Goal: Information Seeking & Learning: Find specific fact

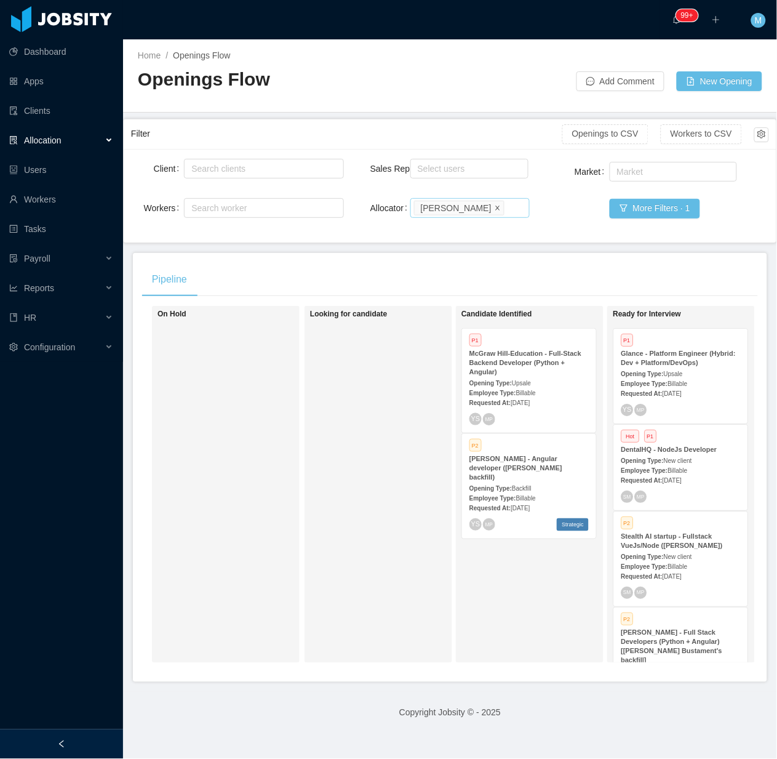
click at [495, 213] on span at bounding box center [498, 207] width 6 height 11
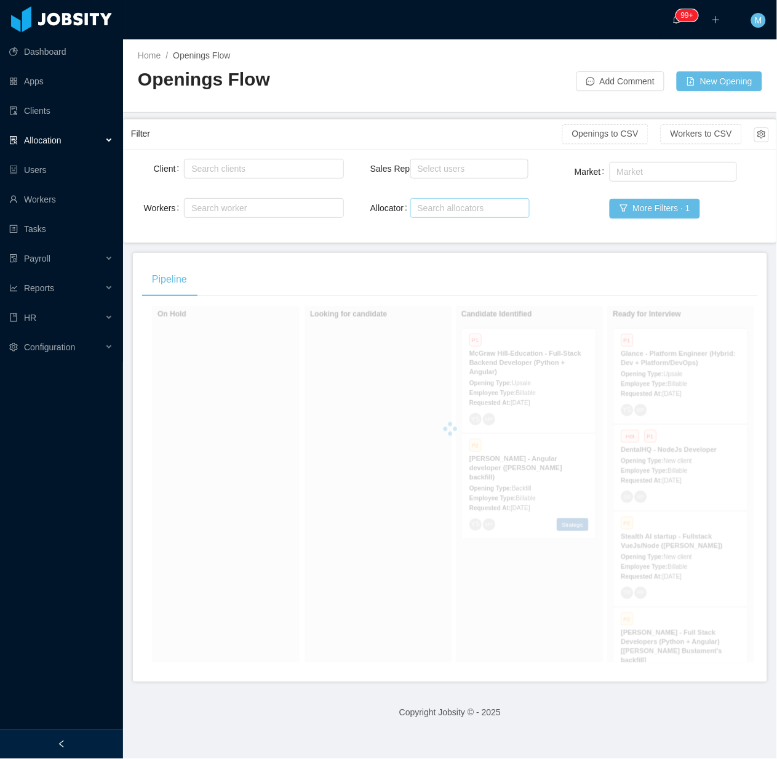
click at [74, 738] on div at bounding box center [61, 744] width 123 height 30
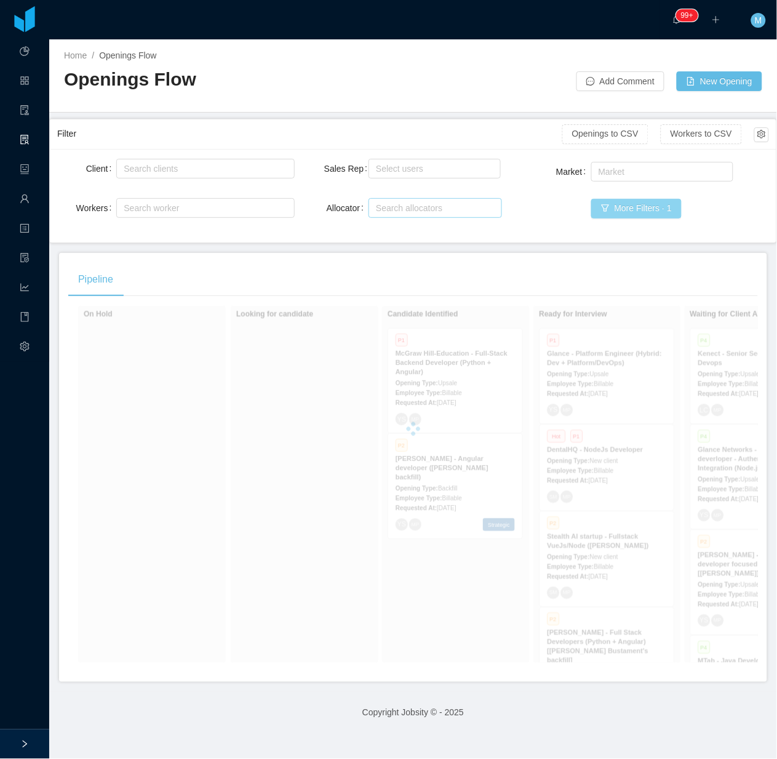
click at [642, 207] on button "More Filters · 1" at bounding box center [636, 209] width 90 height 20
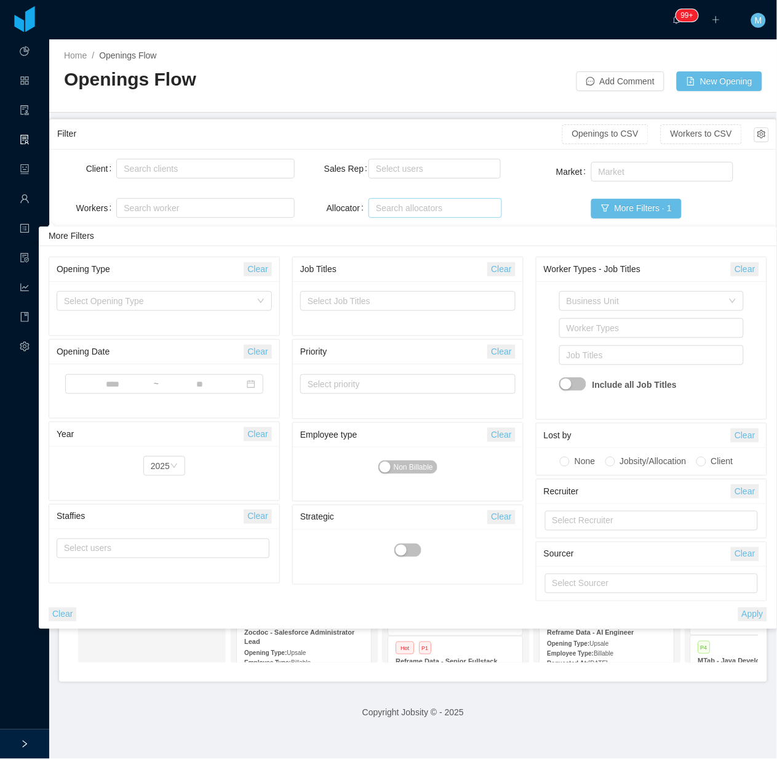
drag, startPoint x: 51, startPoint y: 622, endPoint x: 56, endPoint y: 613, distance: 10.5
click at [50, 621] on button "Clear" at bounding box center [63, 614] width 28 height 14
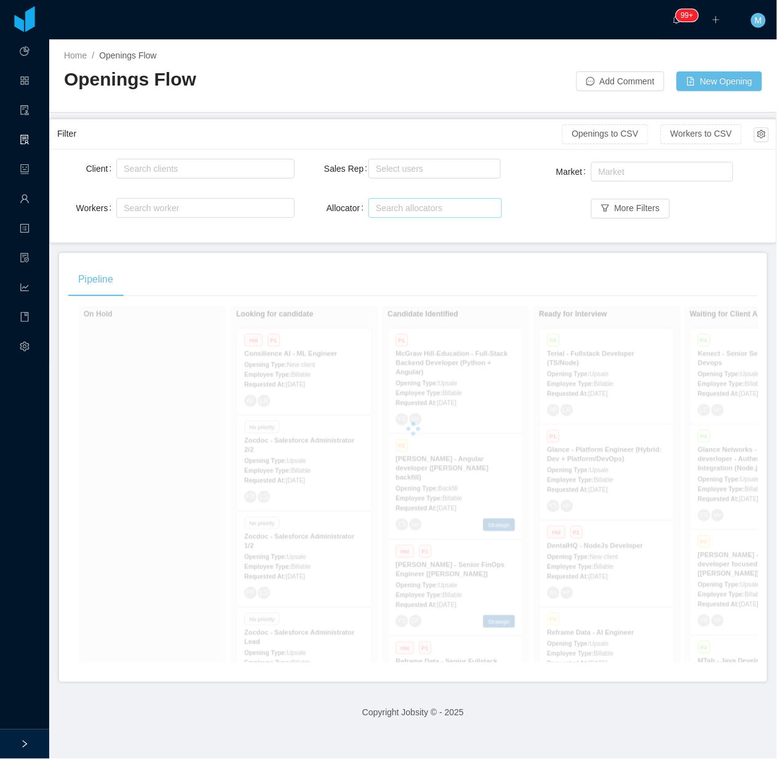
click at [56, 613] on main "Home / Openings Flow / Openings Flow Add Comment New Opening Filter Openings to…" at bounding box center [413, 398] width 728 height 719
click at [151, 564] on div "On Hold Looking for candidate Hot P1 Consilience AI - ML Engineer Opening Type:…" at bounding box center [413, 489] width 690 height 367
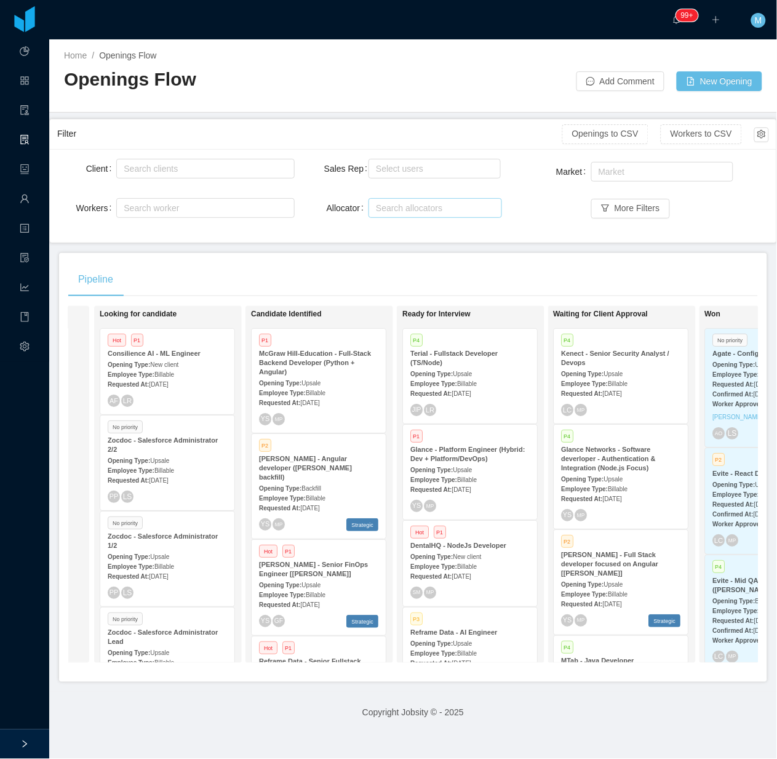
click at [178, 361] on span "New client" at bounding box center [164, 364] width 28 height 7
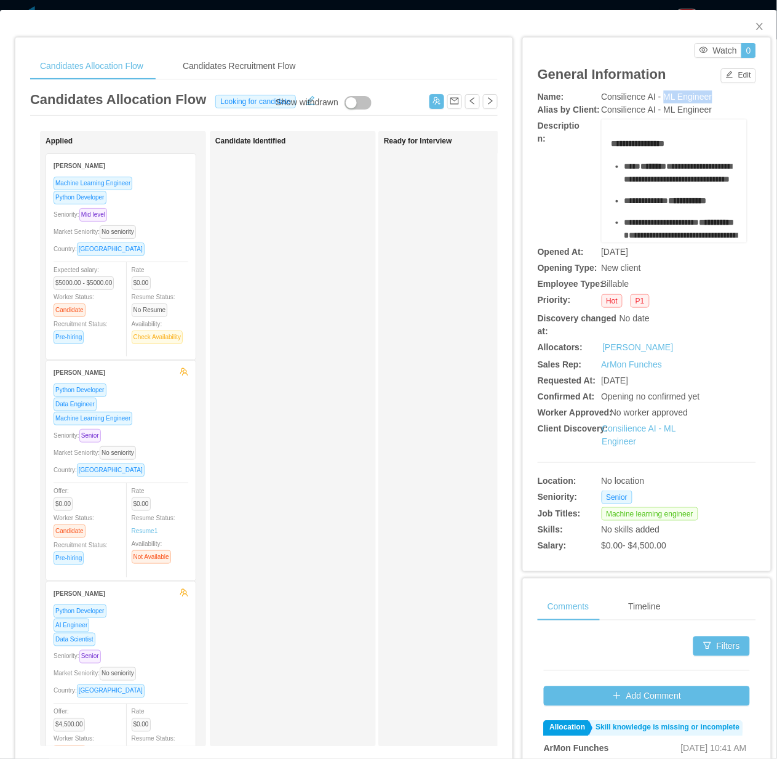
drag, startPoint x: 706, startPoint y: 99, endPoint x: 657, endPoint y: 100, distance: 49.2
click at [657, 100] on div "Consilience AI - ML Engineer" at bounding box center [675, 96] width 146 height 13
copy span "ML Engineer"
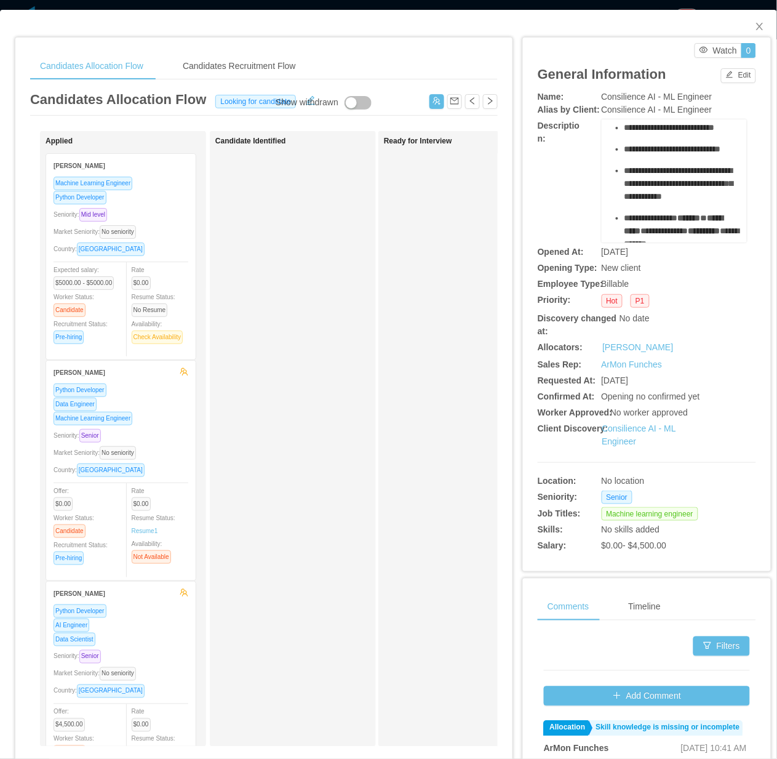
scroll to position [308, 0]
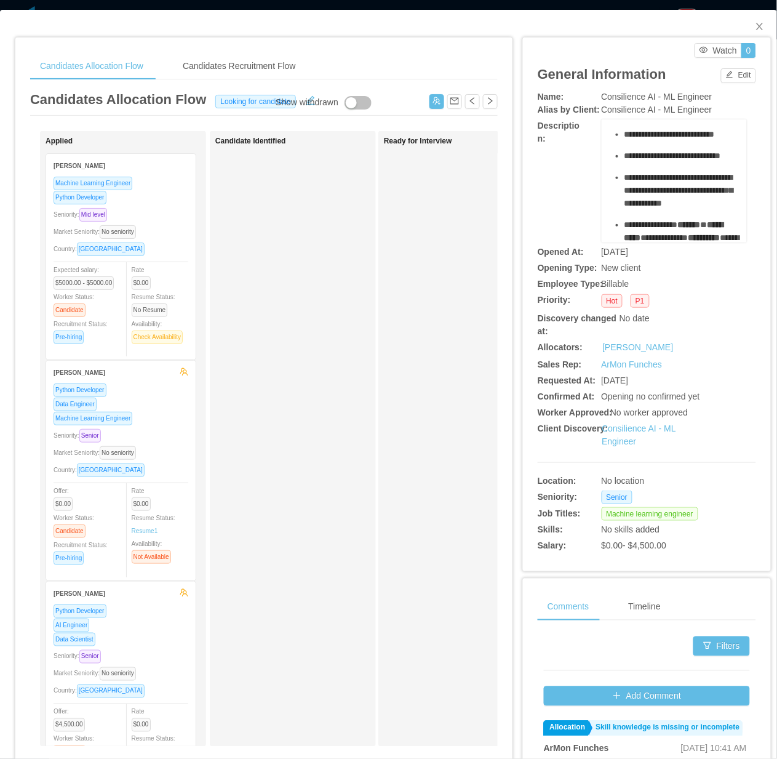
drag, startPoint x: 616, startPoint y: 167, endPoint x: 696, endPoint y: 143, distance: 83.7
click at [696, 143] on ul "**********" at bounding box center [675, 166] width 127 height 629
copy ul "**********"
click at [389, 433] on div "Ready for Interview" at bounding box center [470, 439] width 172 height 604
click at [755, 25] on icon "icon: close" at bounding box center [760, 27] width 10 height 10
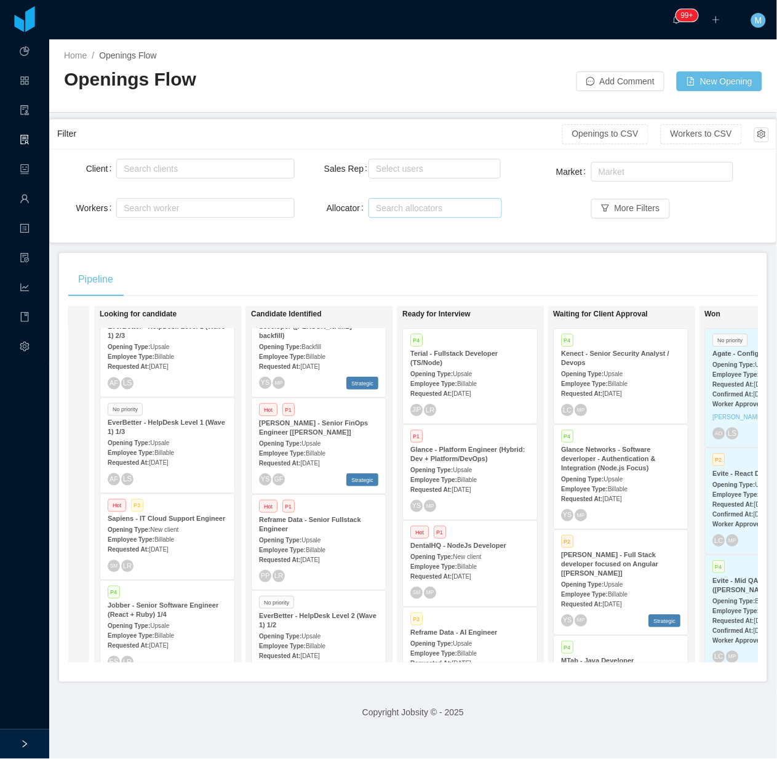
scroll to position [154, 0]
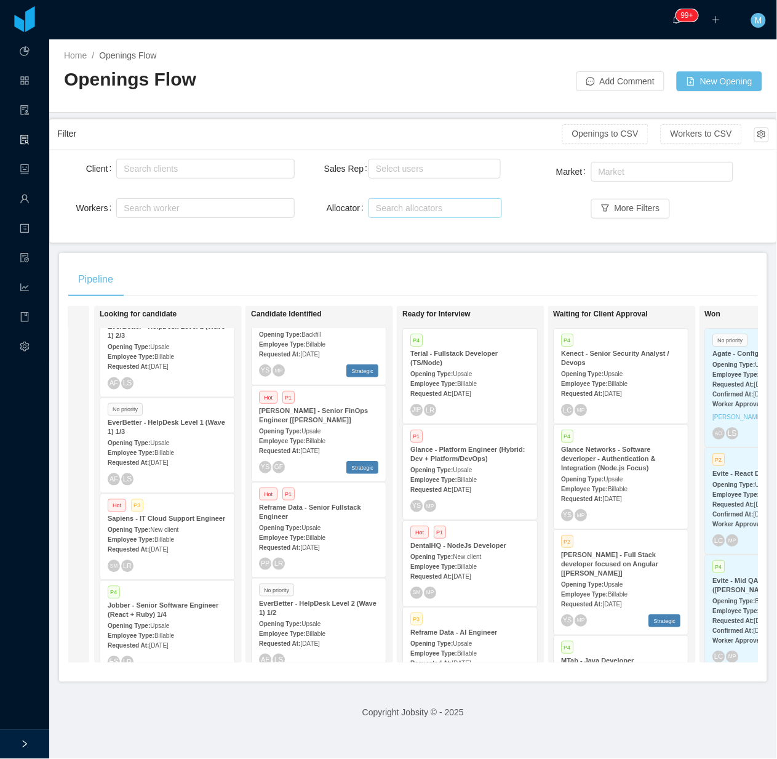
click at [337, 503] on div "Reframe Data - Senior Fullstack Engineer" at bounding box center [318, 512] width 119 height 18
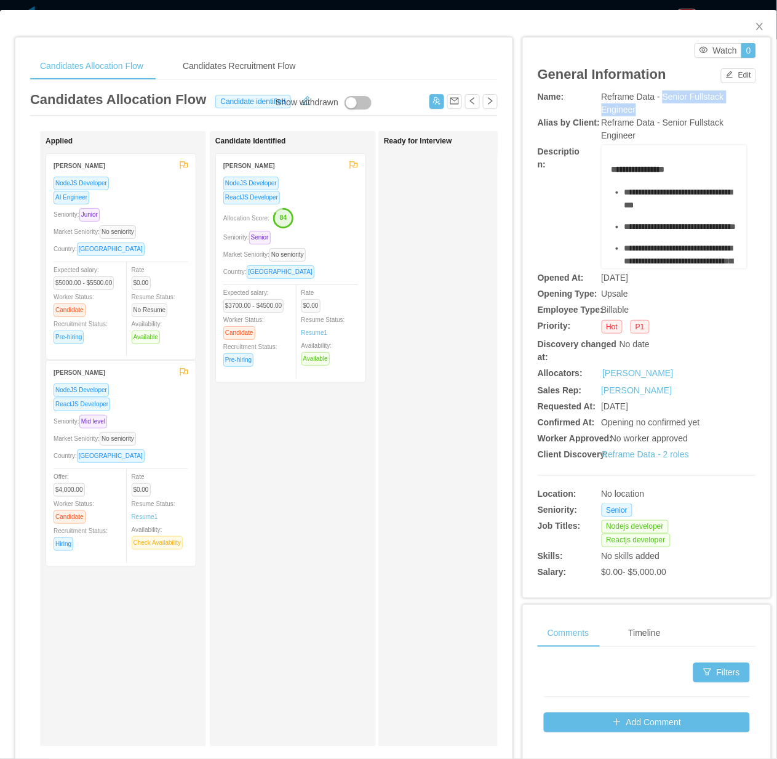
drag, startPoint x: 654, startPoint y: 95, endPoint x: 661, endPoint y: 106, distance: 13.3
click at [661, 106] on div "Reframe Data - Senior Fullstack Engineer" at bounding box center [675, 103] width 146 height 26
copy span "Senior Fullstack Engineer"
click at [638, 208] on span "**********" at bounding box center [679, 199] width 108 height 22
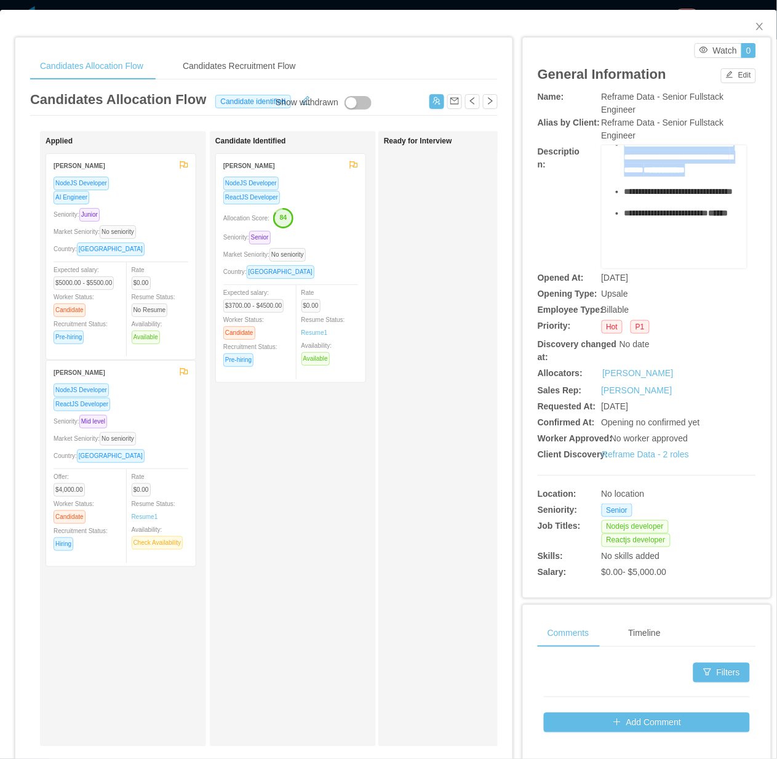
scroll to position [385, 0]
drag, startPoint x: 637, startPoint y: 207, endPoint x: 687, endPoint y: 199, distance: 50.6
click at [687, 199] on ul "**********" at bounding box center [675, 58] width 127 height 375
copy ul "**********"
click at [743, 25] on span "Close" at bounding box center [760, 27] width 34 height 34
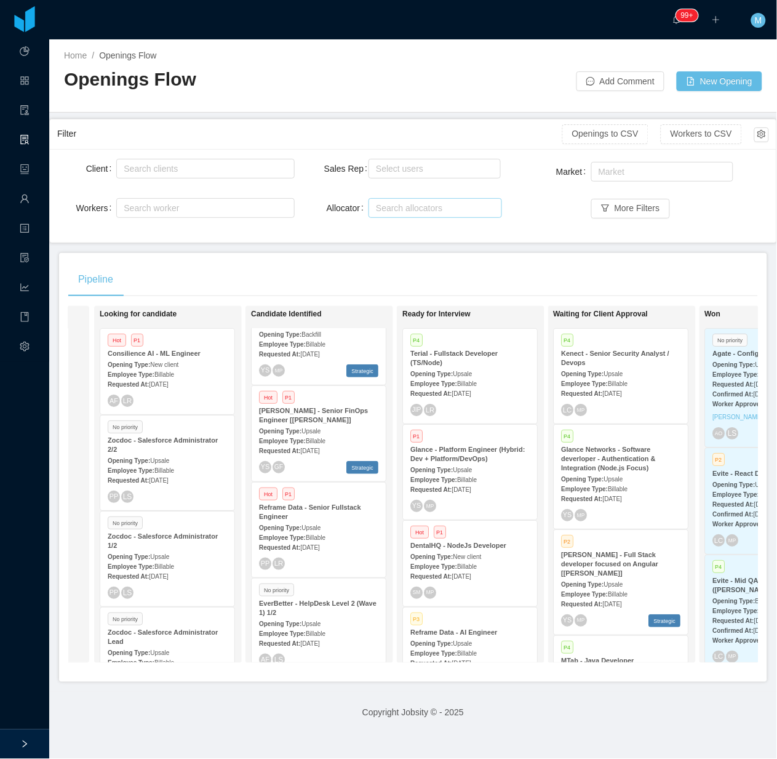
scroll to position [497, 0]
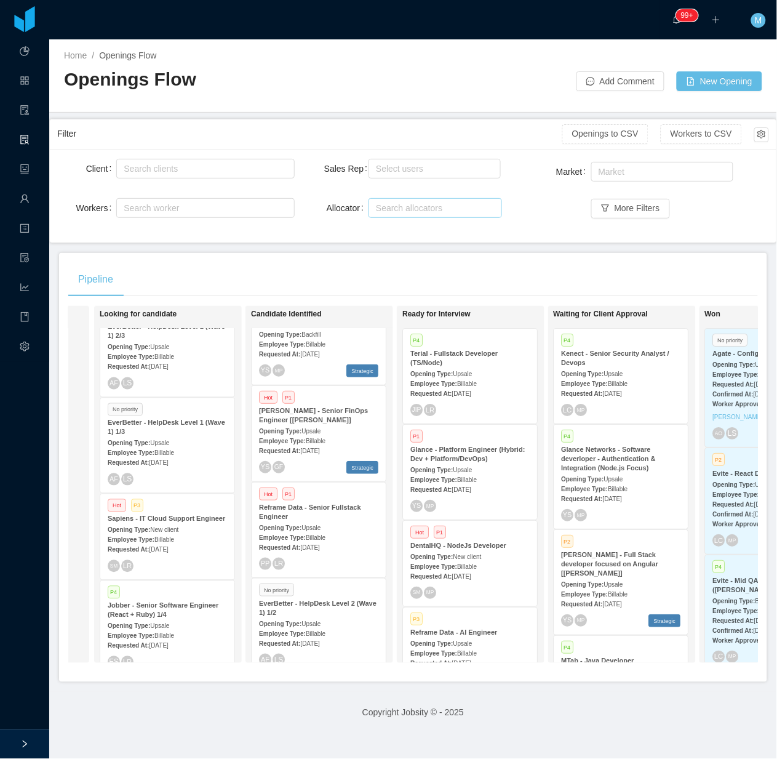
click at [469, 569] on div "Requested At: Sep 3rd, 2025" at bounding box center [469, 575] width 119 height 13
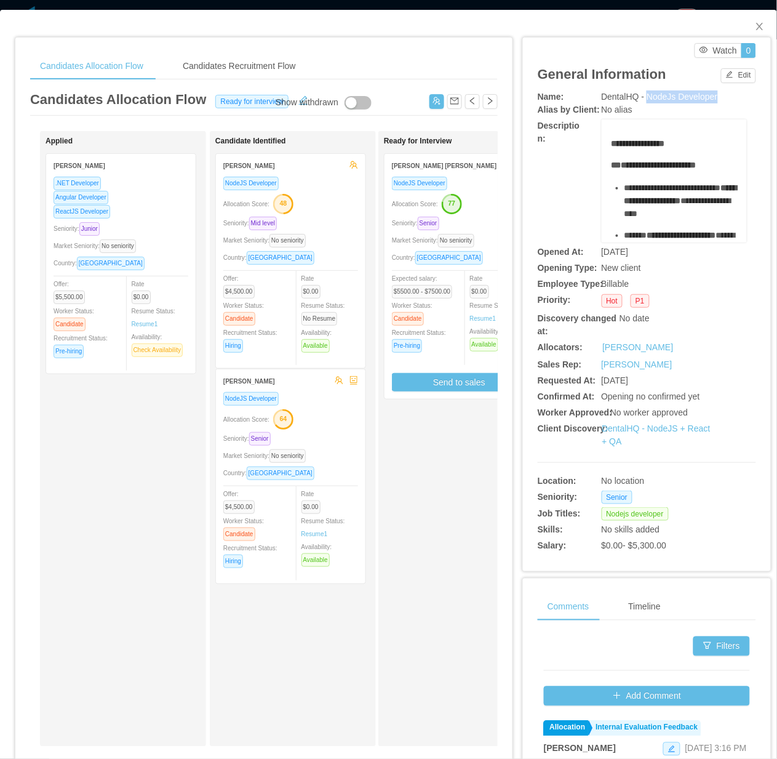
drag, startPoint x: 639, startPoint y: 93, endPoint x: 583, endPoint y: 19, distance: 92.7
click at [711, 93] on div "DentalHQ - NodeJs Developer" at bounding box center [675, 96] width 146 height 13
copy span "NodeJs Developer"
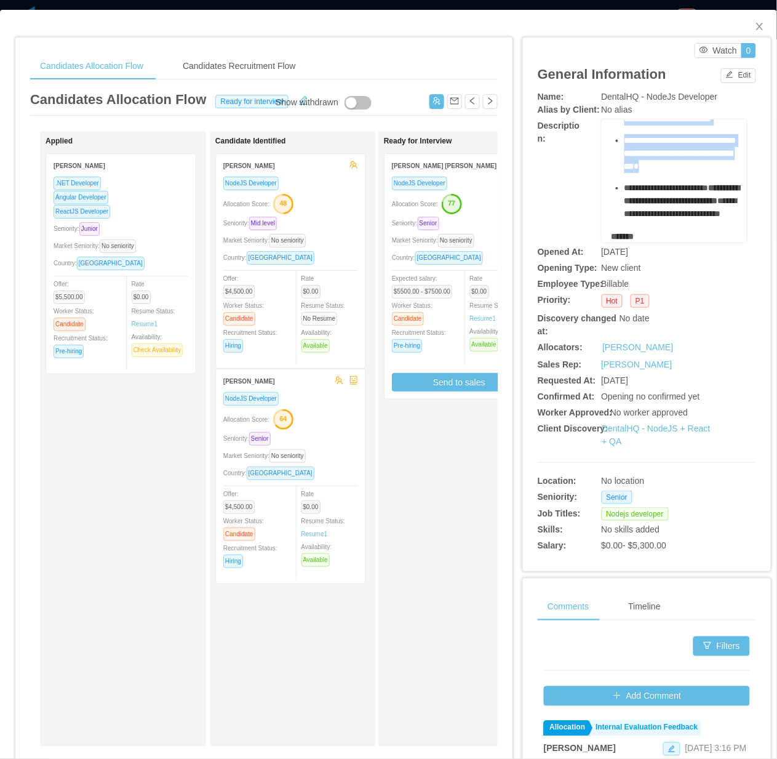
scroll to position [231, 0]
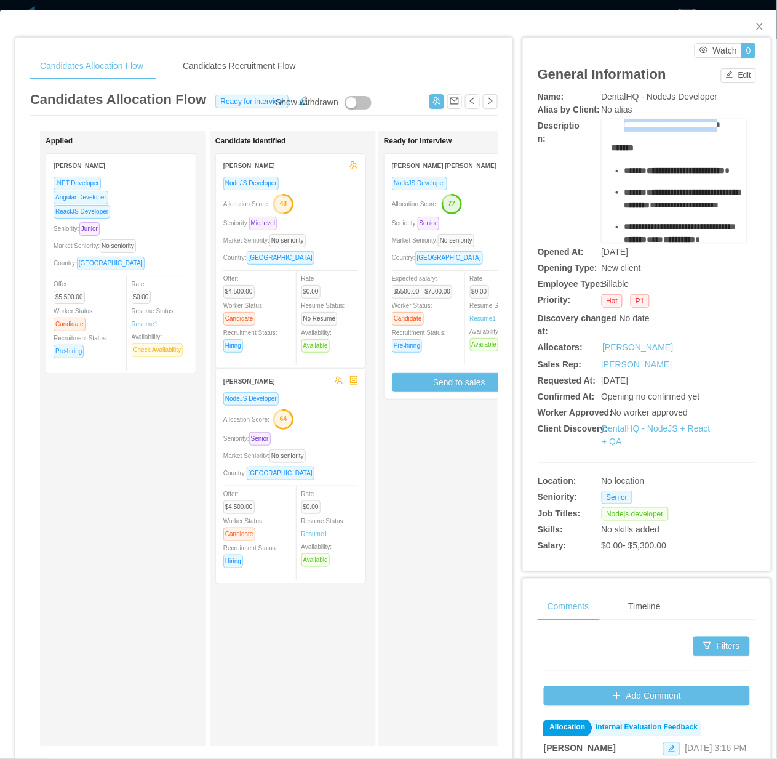
drag, startPoint x: 609, startPoint y: 171, endPoint x: 687, endPoint y: 200, distance: 83.3
click at [687, 200] on div "**********" at bounding box center [675, 354] width 127 height 896
copy div "**********"
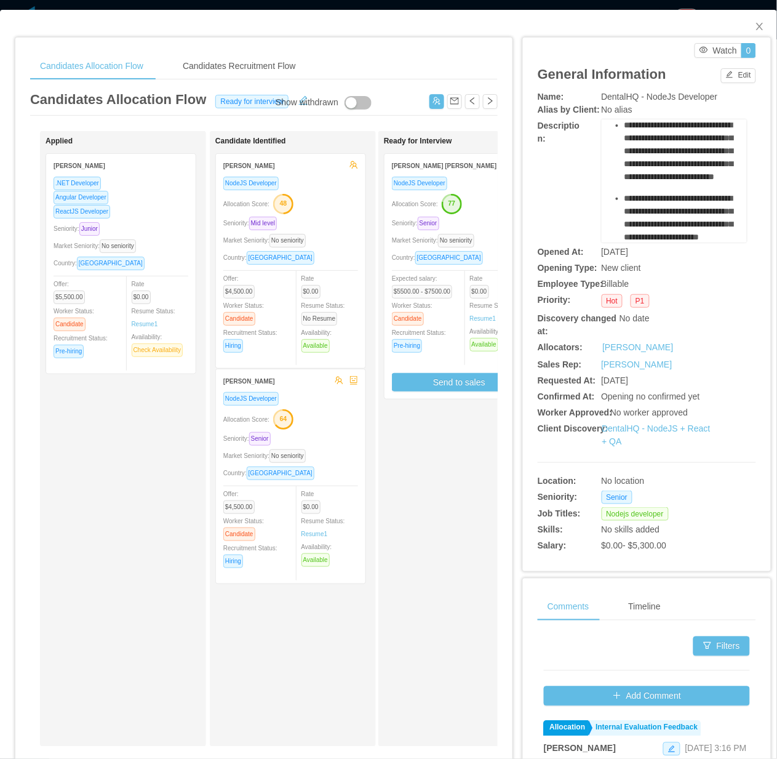
scroll to position [621, 0]
copy div "**********"
drag, startPoint x: 753, startPoint y: 31, endPoint x: 626, endPoint y: 0, distance: 130.4
click at [755, 31] on icon "icon: close" at bounding box center [760, 27] width 10 height 10
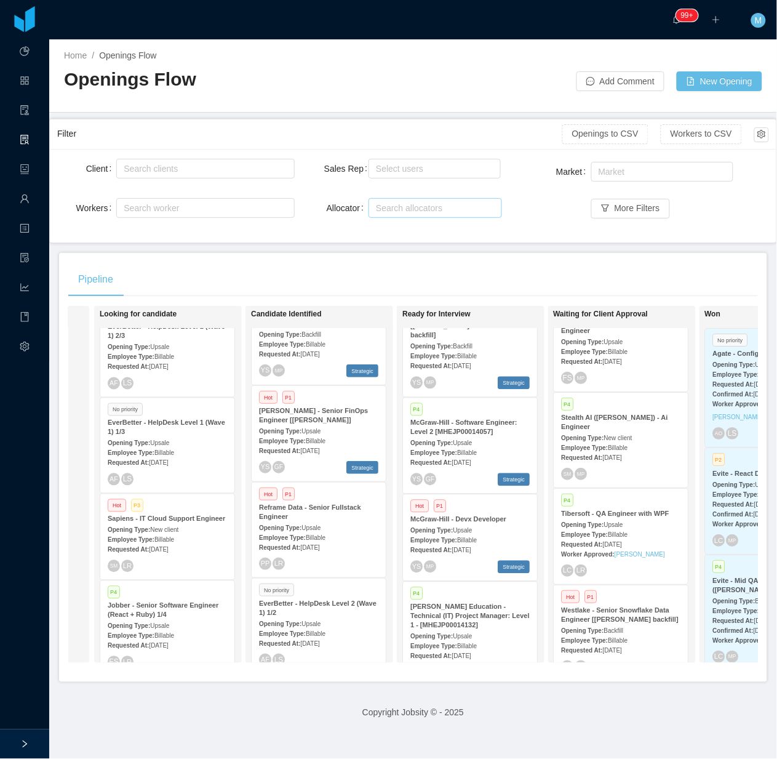
scroll to position [7465, 0]
click at [621, 214] on button "More Filters" at bounding box center [630, 209] width 79 height 20
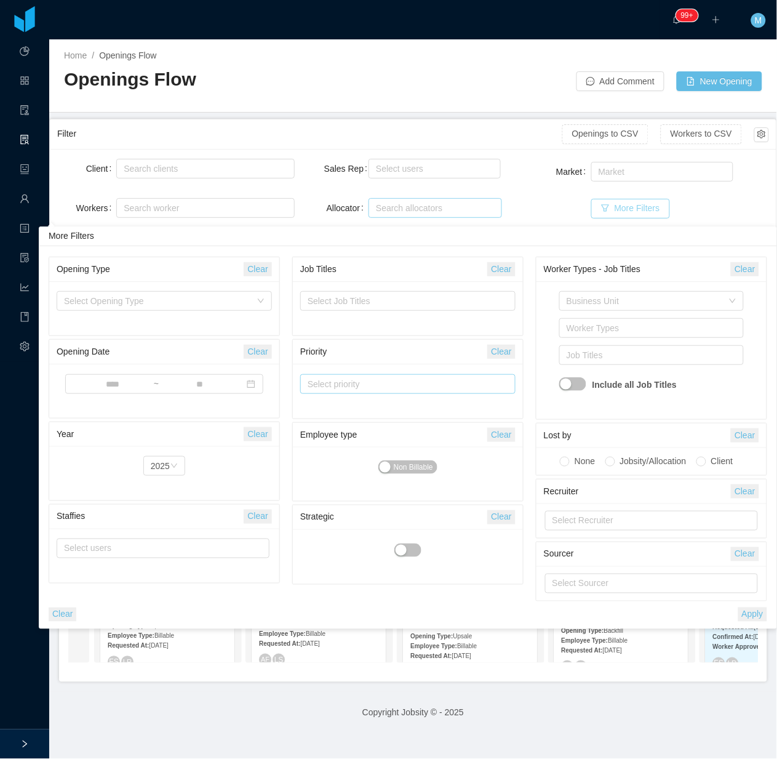
click at [342, 390] on div "Select priority" at bounding box center [403, 384] width 190 height 12
click at [335, 407] on li "P1" at bounding box center [407, 409] width 215 height 20
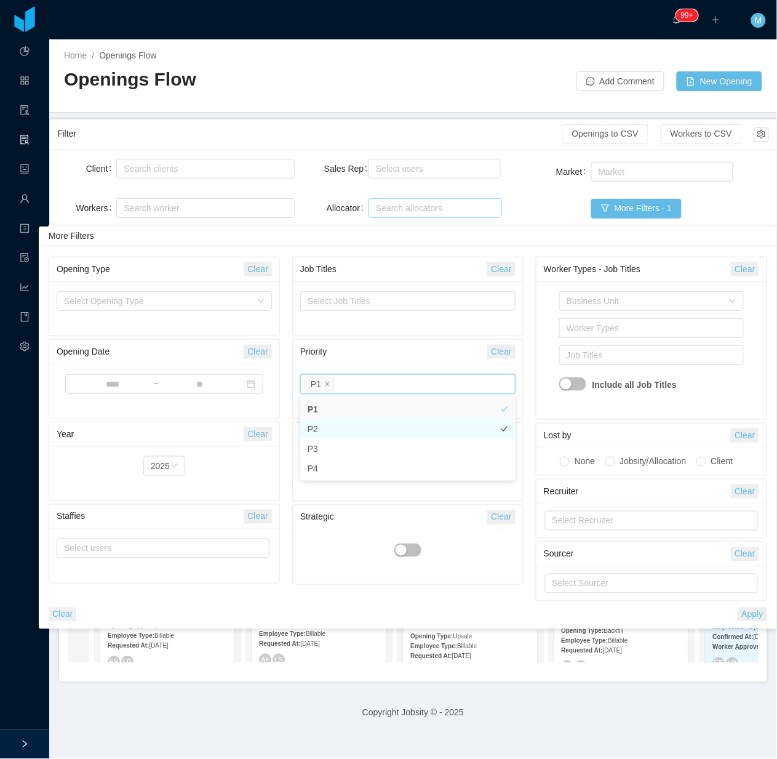
click at [333, 426] on li "P2" at bounding box center [407, 429] width 215 height 20
click at [746, 616] on button "Apply" at bounding box center [752, 614] width 29 height 14
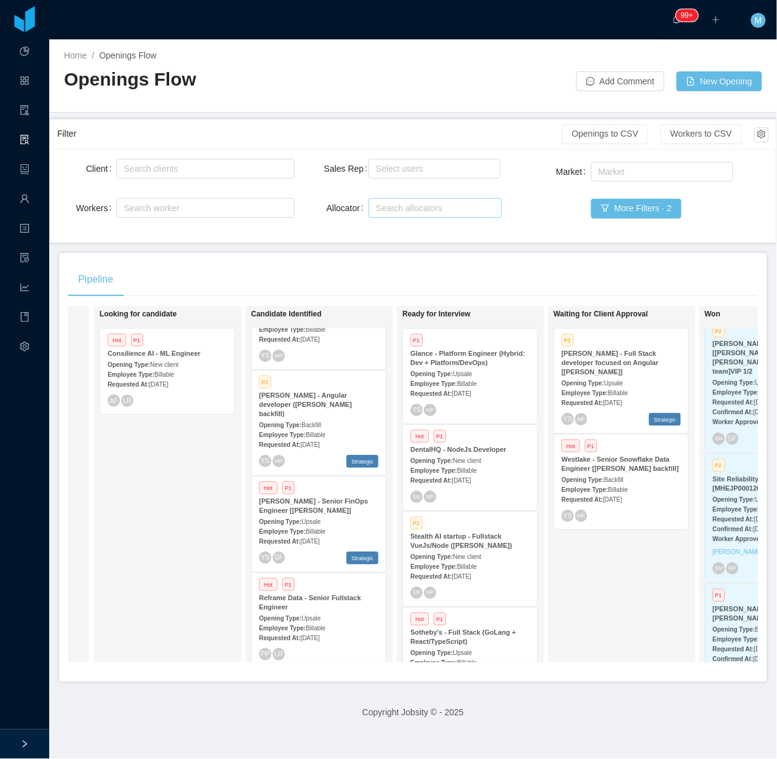
click at [497, 286] on div "Pipeline" at bounding box center [413, 279] width 690 height 34
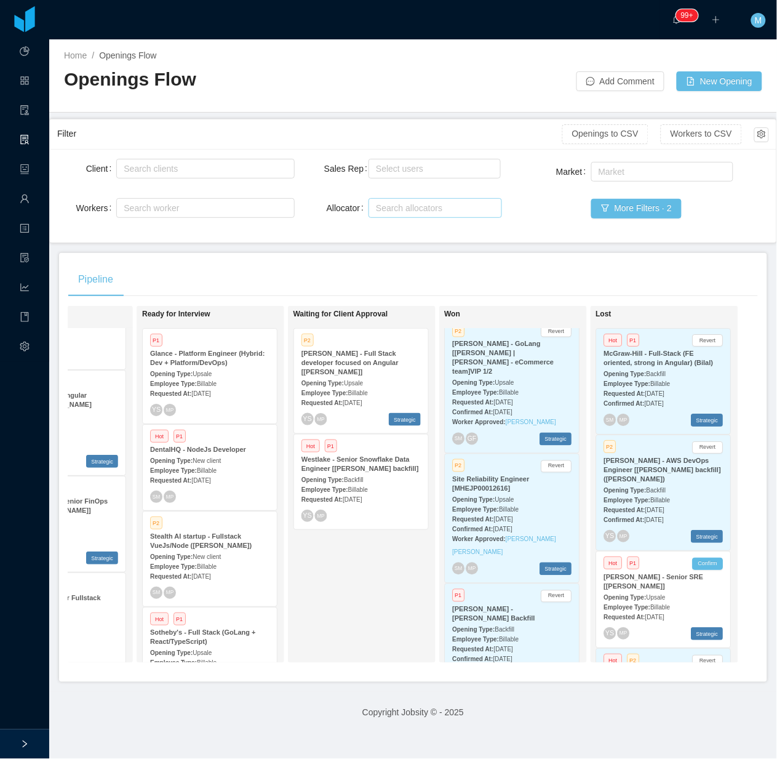
click at [420, 81] on div at bounding box center [494, 75] width 163 height 32
click at [617, 211] on button "More Filters · 2" at bounding box center [636, 209] width 90 height 20
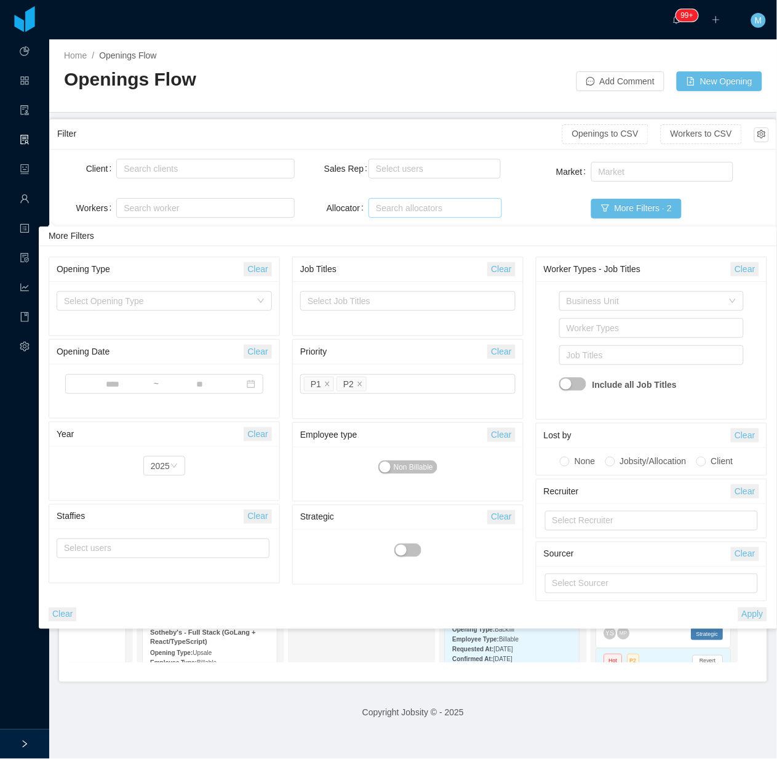
click at [60, 616] on button "Clear" at bounding box center [63, 614] width 28 height 14
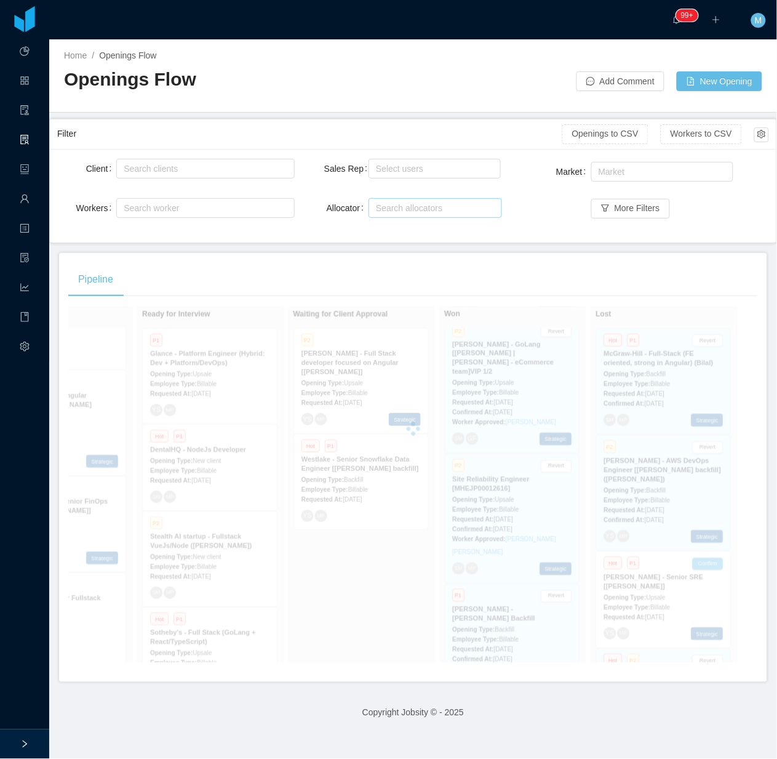
click at [313, 99] on div "Openings Flow" at bounding box center [238, 84] width 349 height 34
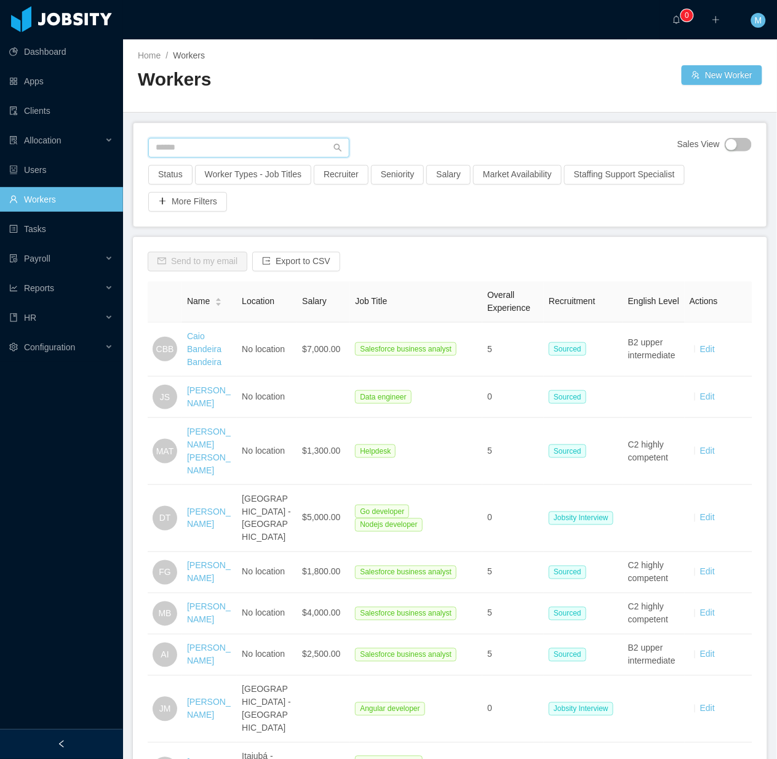
click at [235, 143] on input "text" at bounding box center [248, 148] width 201 height 20
paste input "**********"
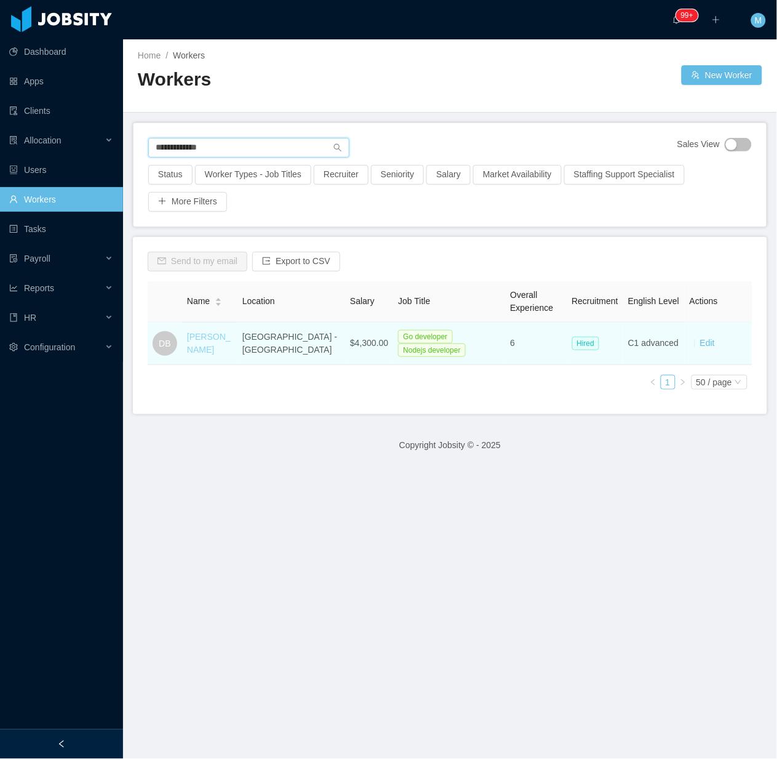
type input "**********"
click at [204, 342] on link "[PERSON_NAME]" at bounding box center [209, 343] width 44 height 23
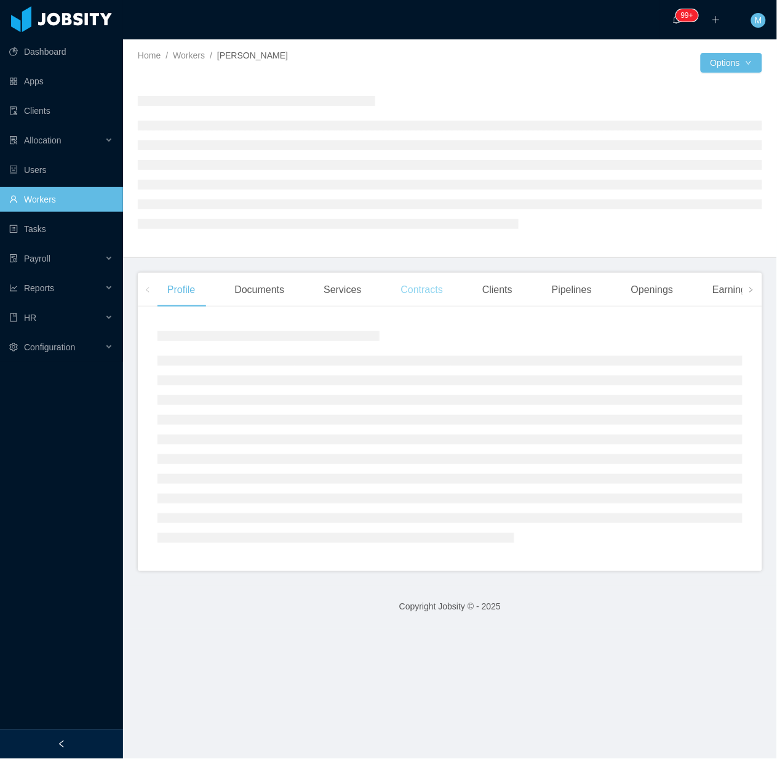
click at [441, 291] on div "Contracts" at bounding box center [422, 290] width 62 height 34
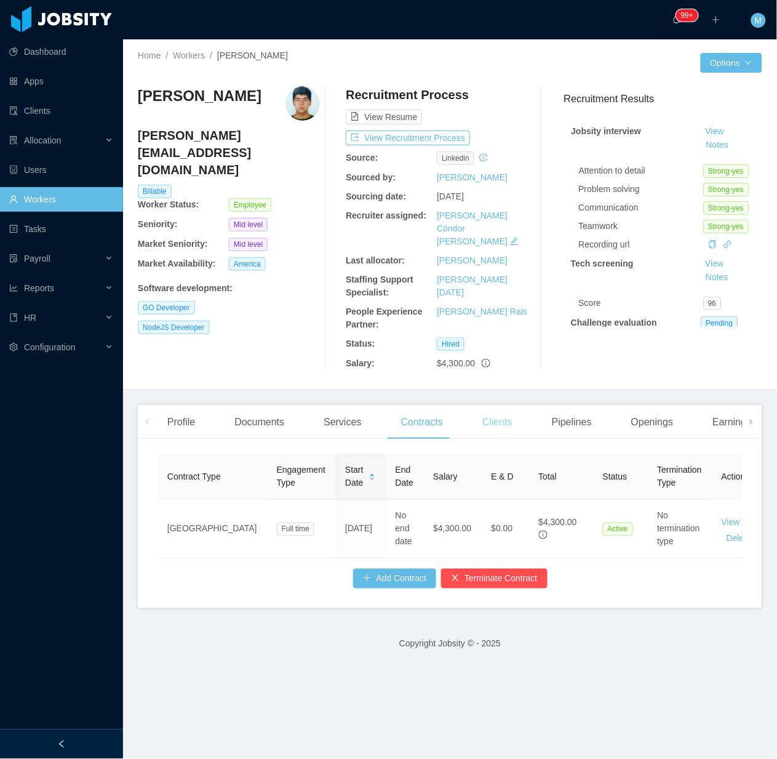
click at [482, 411] on div "Clients" at bounding box center [498, 422] width 50 height 34
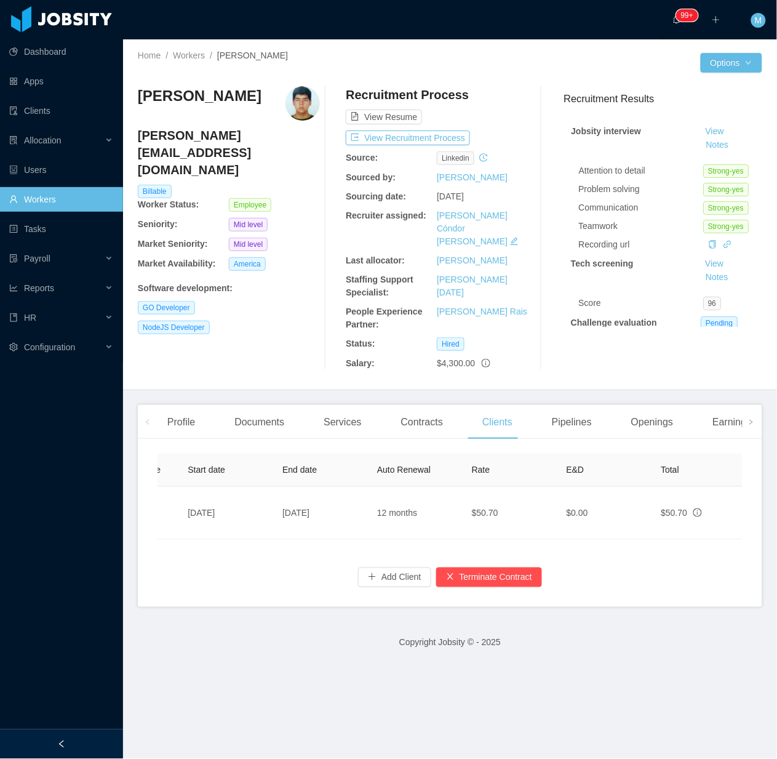
scroll to position [0, 210]
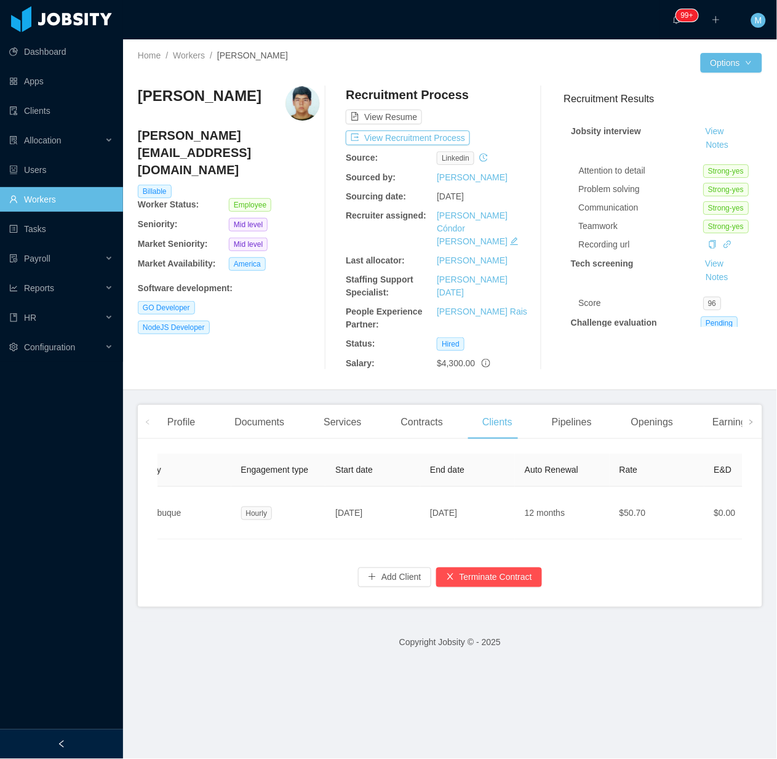
drag, startPoint x: 74, startPoint y: 733, endPoint x: 81, endPoint y: 721, distance: 14.9
click at [74, 733] on div at bounding box center [61, 744] width 123 height 30
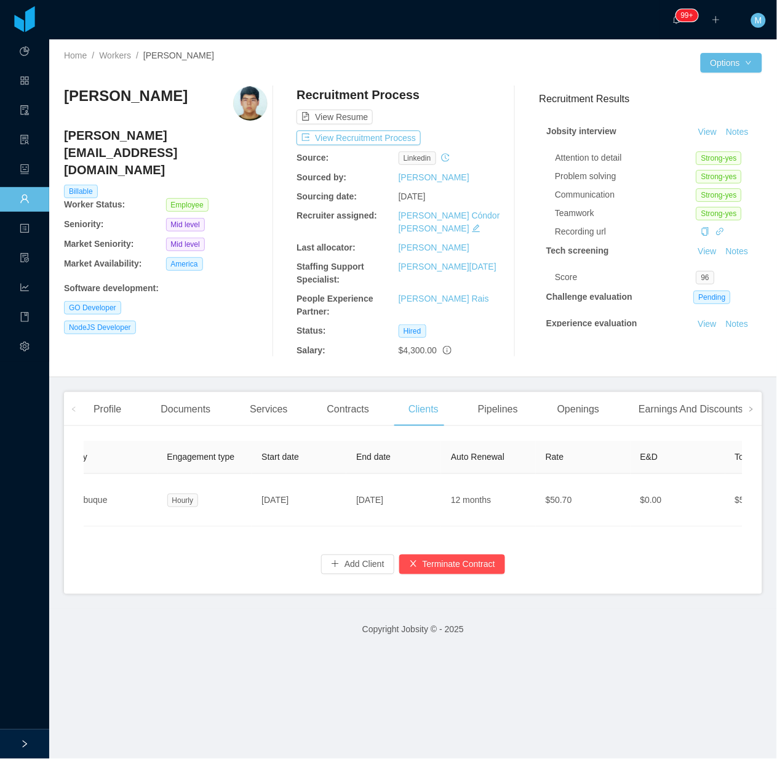
click at [220, 337] on div "[PERSON_NAME] [PERSON_NAME][EMAIL_ADDRESS][DOMAIN_NAME] Billable Worker Status:…" at bounding box center [166, 221] width 204 height 271
drag, startPoint x: 185, startPoint y: 297, endPoint x: 478, endPoint y: 17, distance: 405.6
click at [205, 287] on div "[PERSON_NAME] [PERSON_NAME][EMAIL_ADDRESS][DOMAIN_NAME] Billable Worker Status:…" at bounding box center [166, 221] width 204 height 271
